Goal: Information Seeking & Learning: Learn about a topic

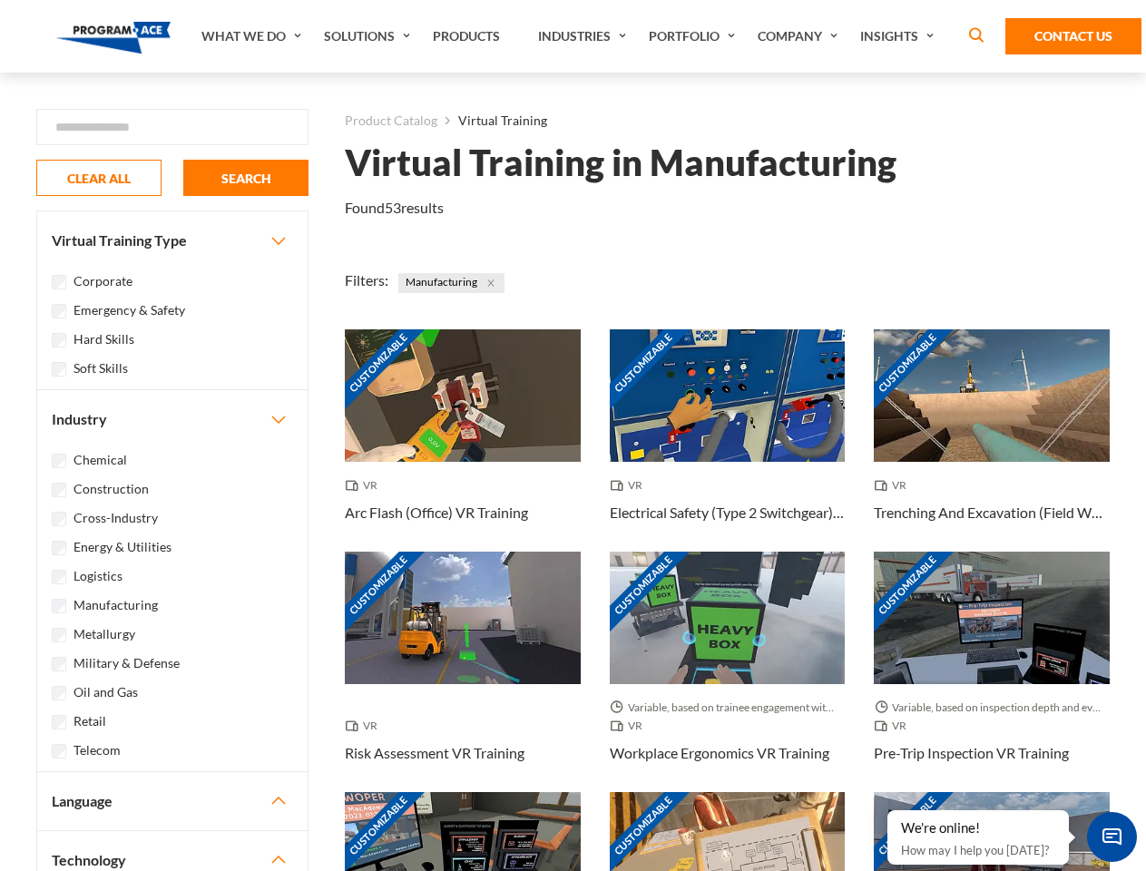
click at [253, 36] on link "What We Do" at bounding box center [253, 36] width 123 height 73
click at [369, 36] on link "Solutions" at bounding box center [369, 36] width 109 height 73
click at [584, 36] on link "Industries" at bounding box center [584, 36] width 111 height 73
click at [801, 36] on link "Company" at bounding box center [800, 36] width 103 height 73
click at [900, 36] on link "Insights" at bounding box center [899, 36] width 96 height 73
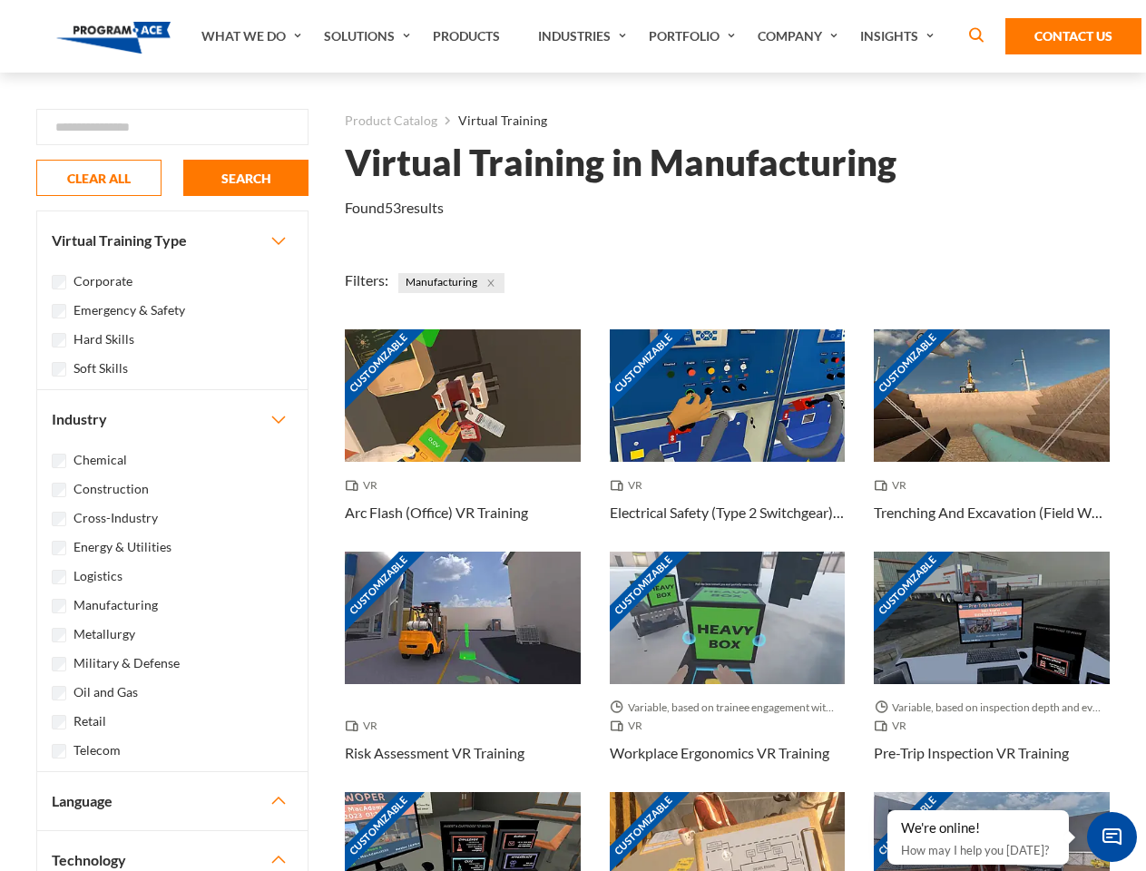
click at [0, 0] on div "Blog White Papers News" at bounding box center [0, 0] width 0 height 0
click at [0, 0] on strong "How Virtual Learning Can Enhance Workforce Productivity: A Guide for L&D Manage…" at bounding box center [0, 0] width 0 height 0
click at [1112, 837] on span "Minimize live chat window" at bounding box center [1112, 837] width 66 height 66
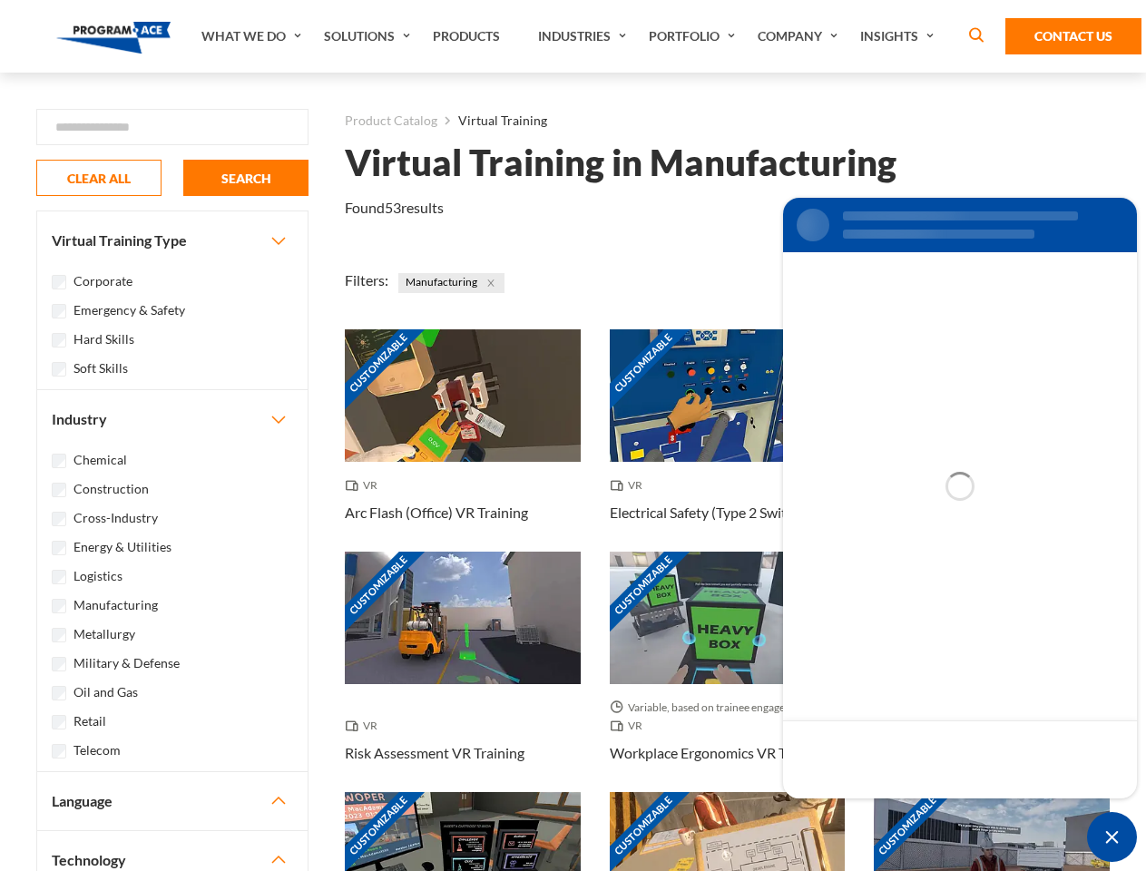
click at [888, 811] on div "Customizable" at bounding box center [992, 858] width 236 height 132
